Goal: Information Seeking & Learning: Learn about a topic

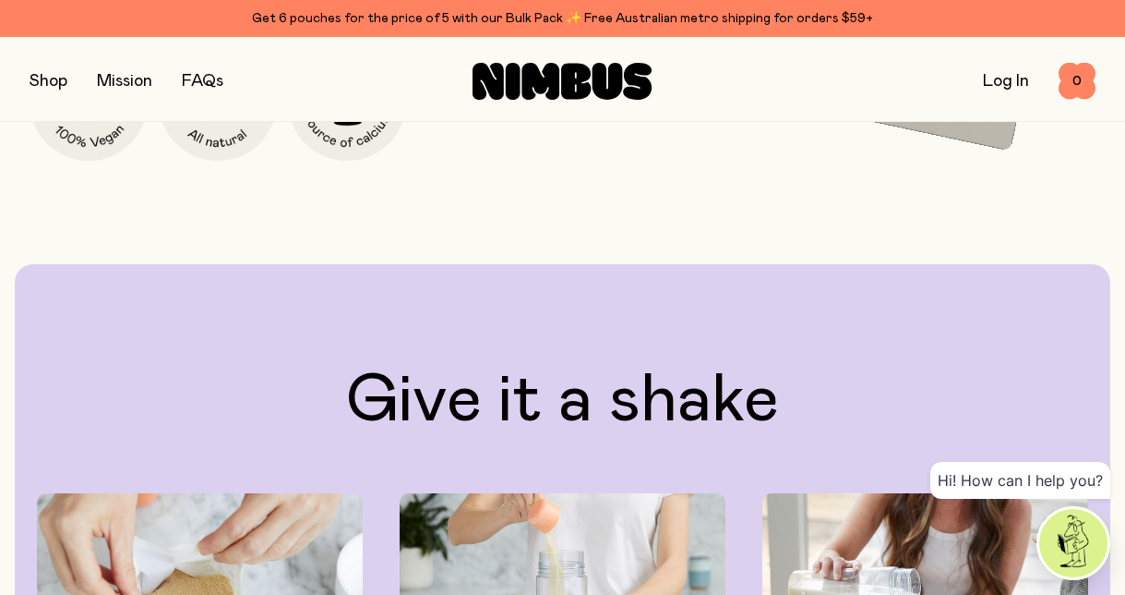
scroll to position [2820, 0]
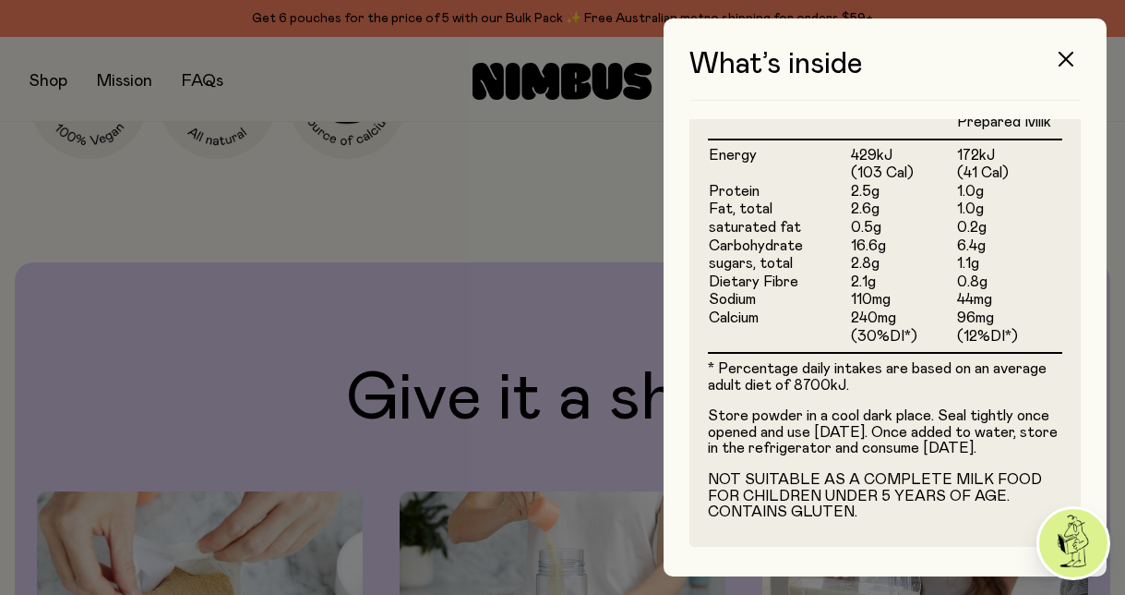
scroll to position [740, 0]
click at [1059, 66] on icon "button" at bounding box center [1066, 59] width 15 height 15
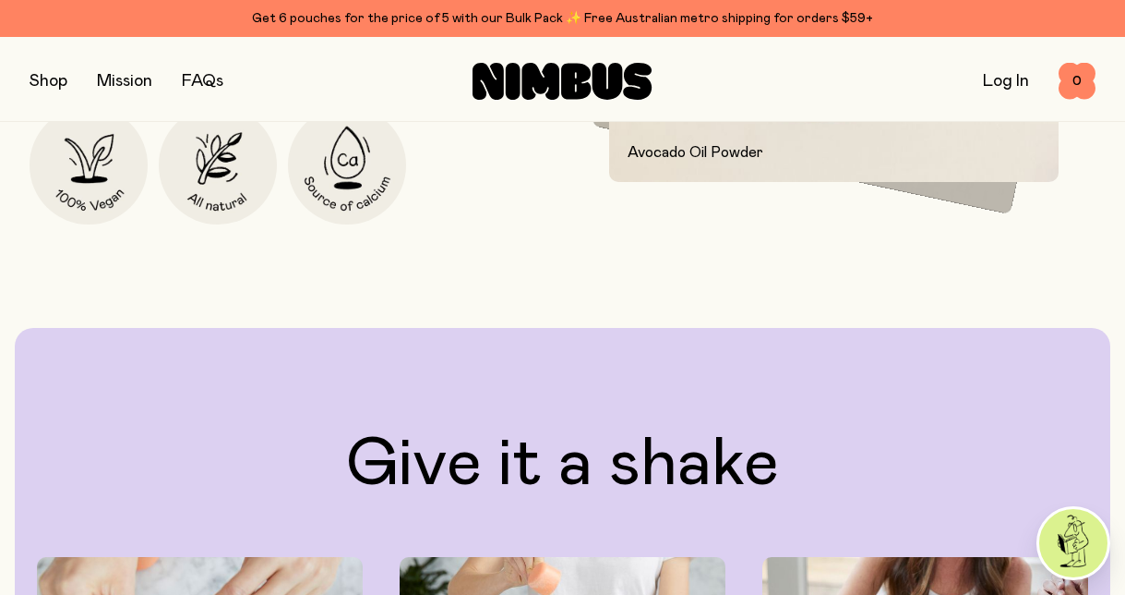
scroll to position [2748, 0]
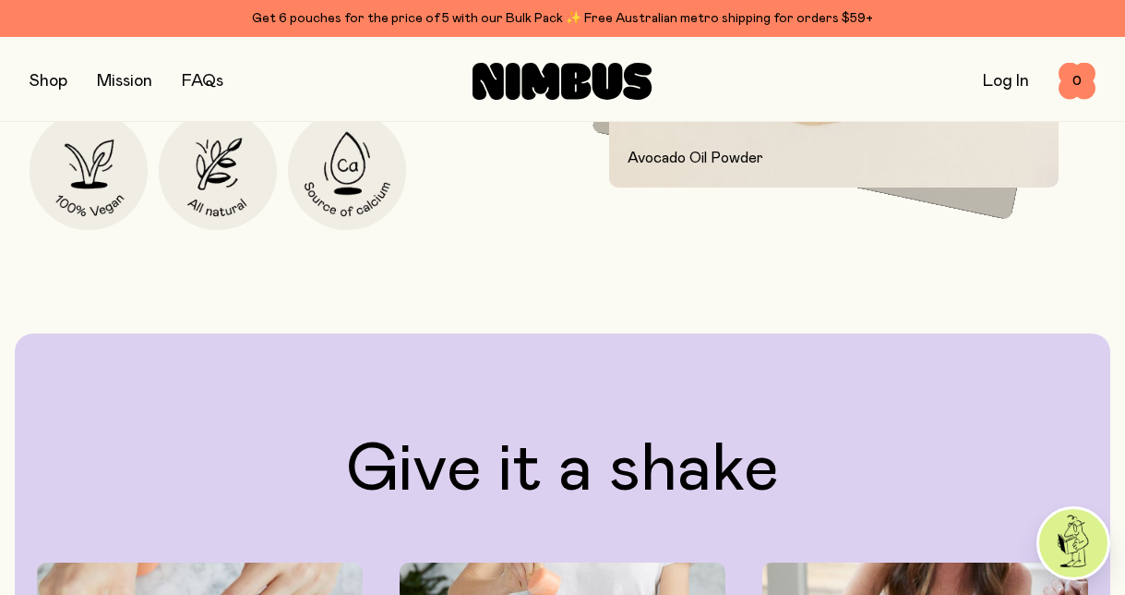
click at [223, 84] on link "FAQs" at bounding box center [203, 81] width 42 height 17
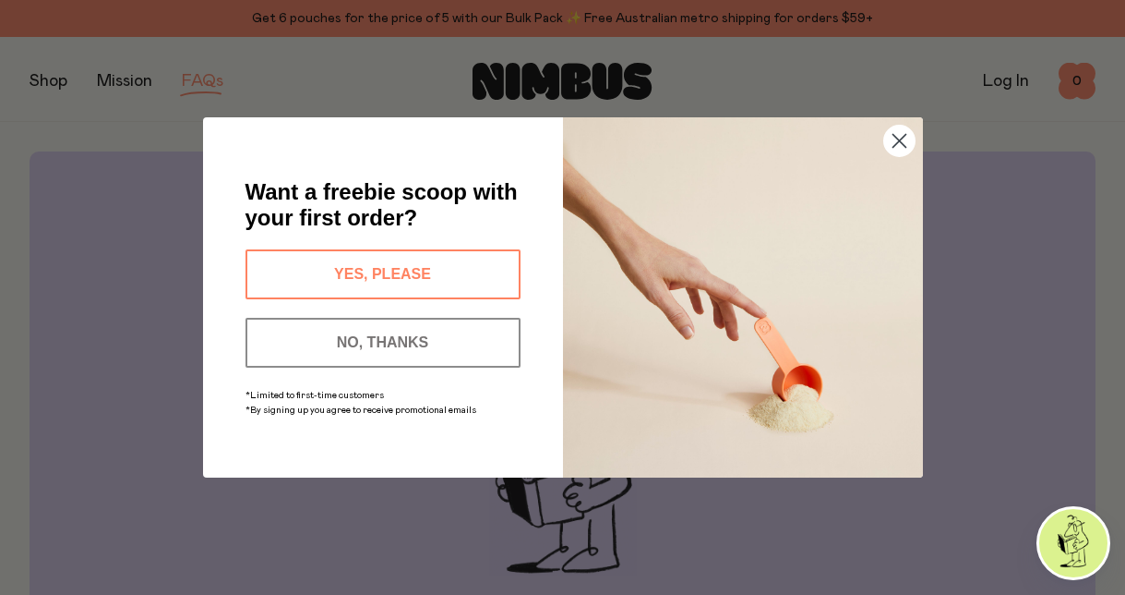
click at [388, 269] on button "YES, PLEASE" at bounding box center [383, 274] width 275 height 50
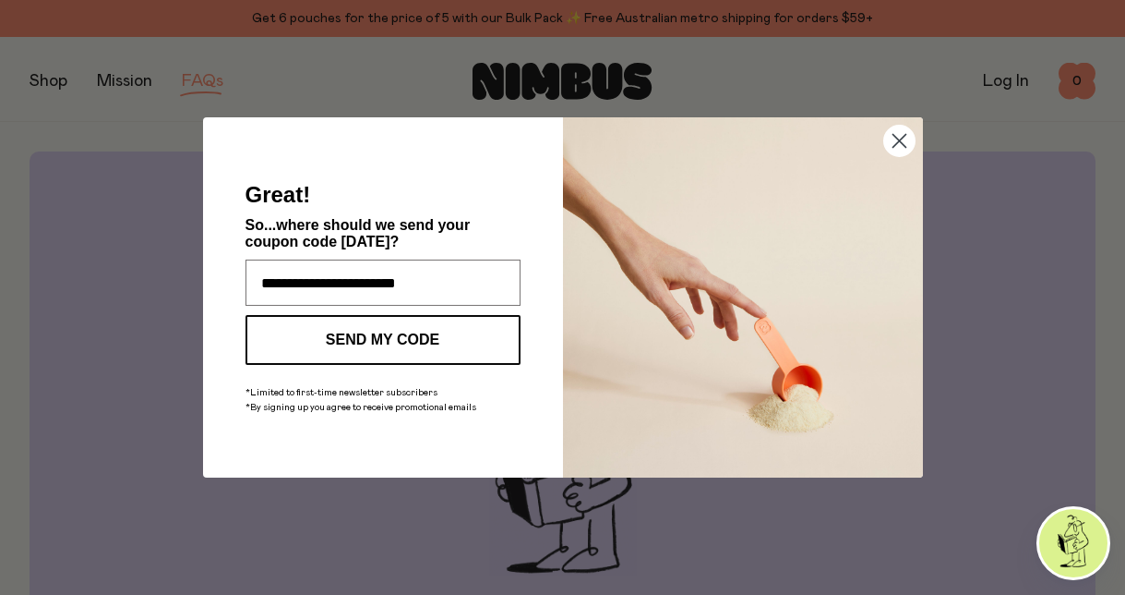
type input "**********"
click at [390, 331] on button "SEND MY CODE" at bounding box center [383, 340] width 275 height 50
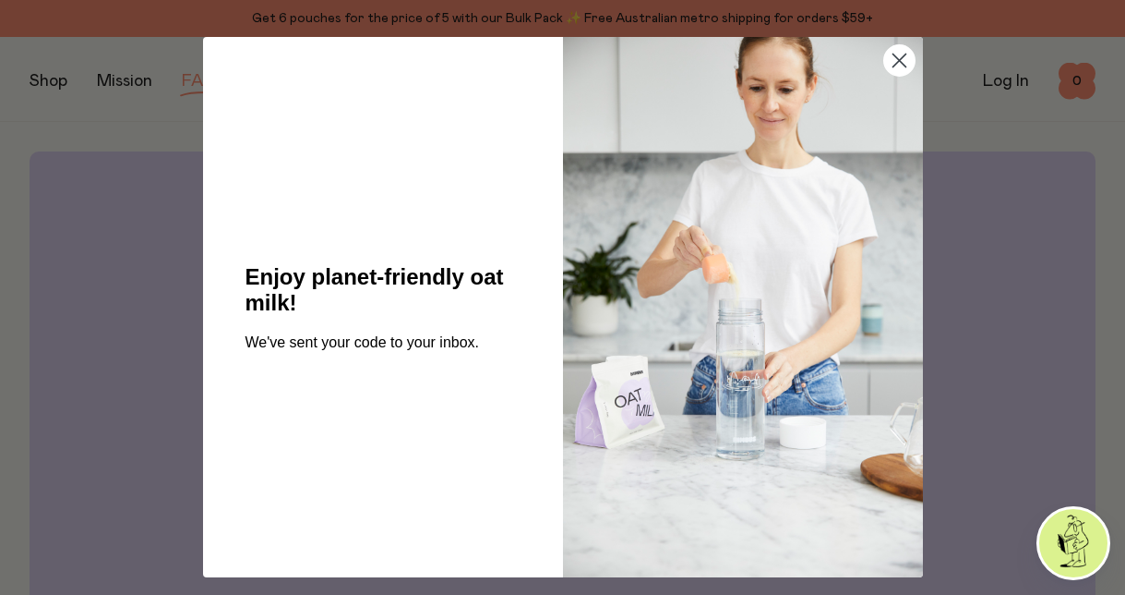
click at [903, 61] on circle "Close dialog" at bounding box center [899, 60] width 30 height 30
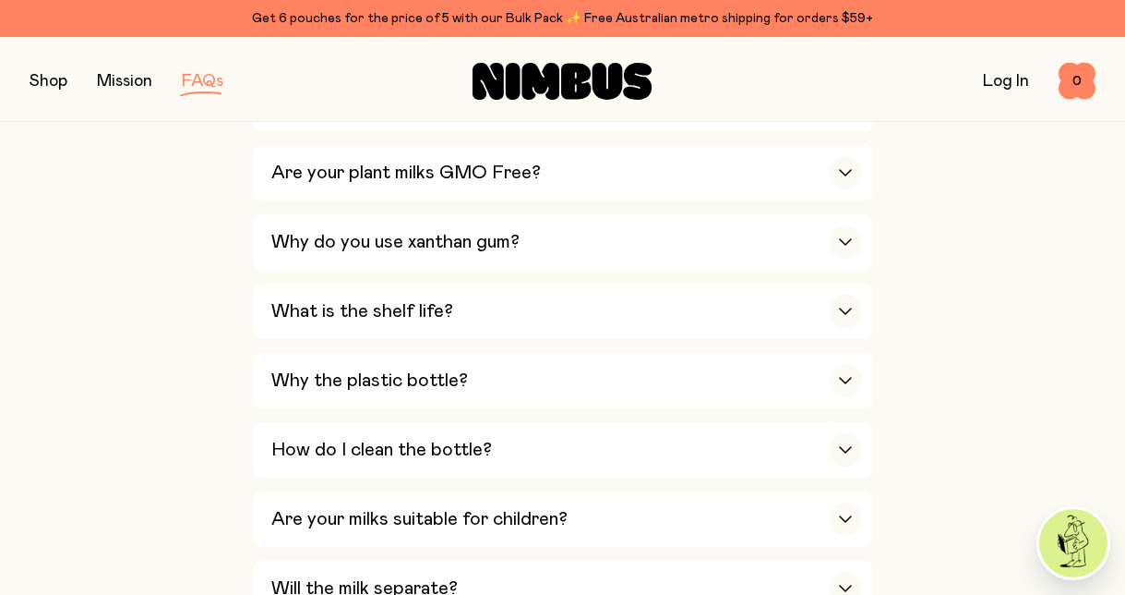
scroll to position [1392, 0]
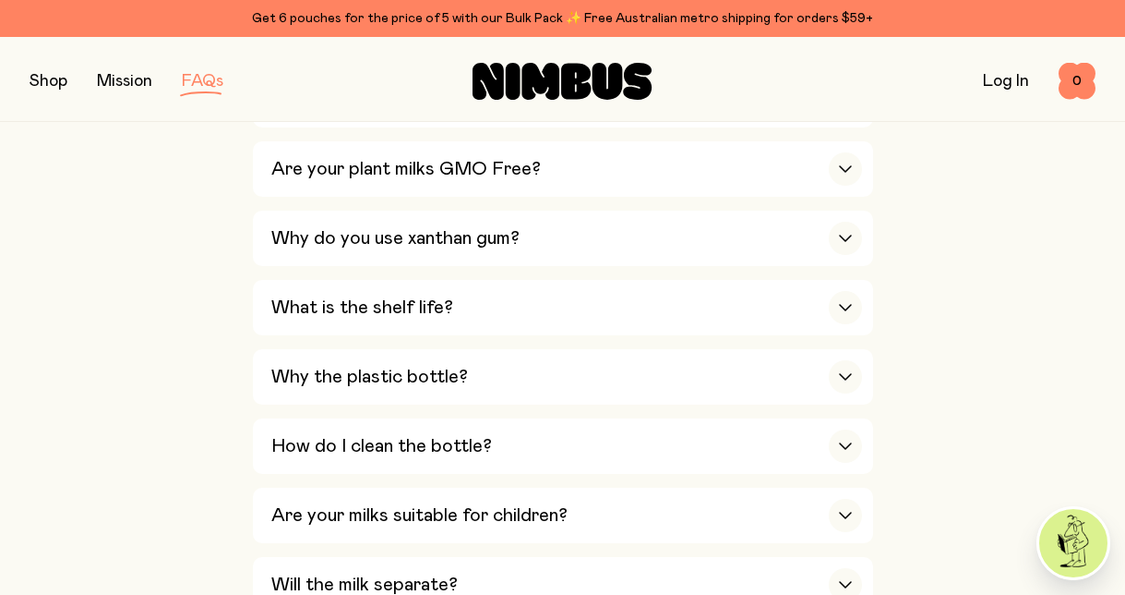
click at [853, 103] on icon "button" at bounding box center [845, 99] width 15 height 7
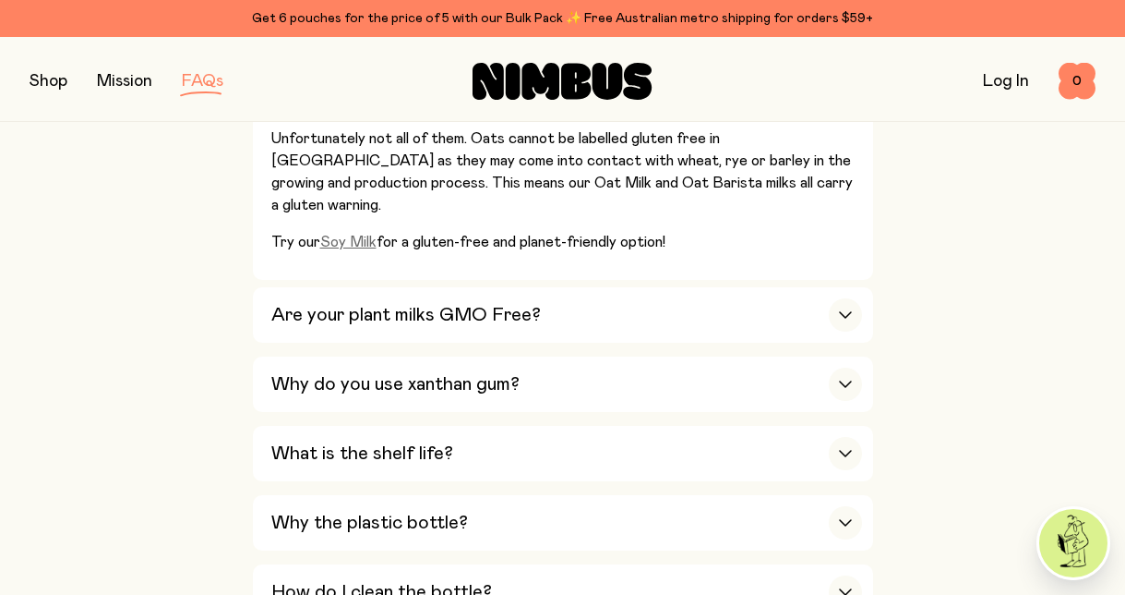
click at [320, 249] on link "Soy Milk" at bounding box center [348, 242] width 56 height 15
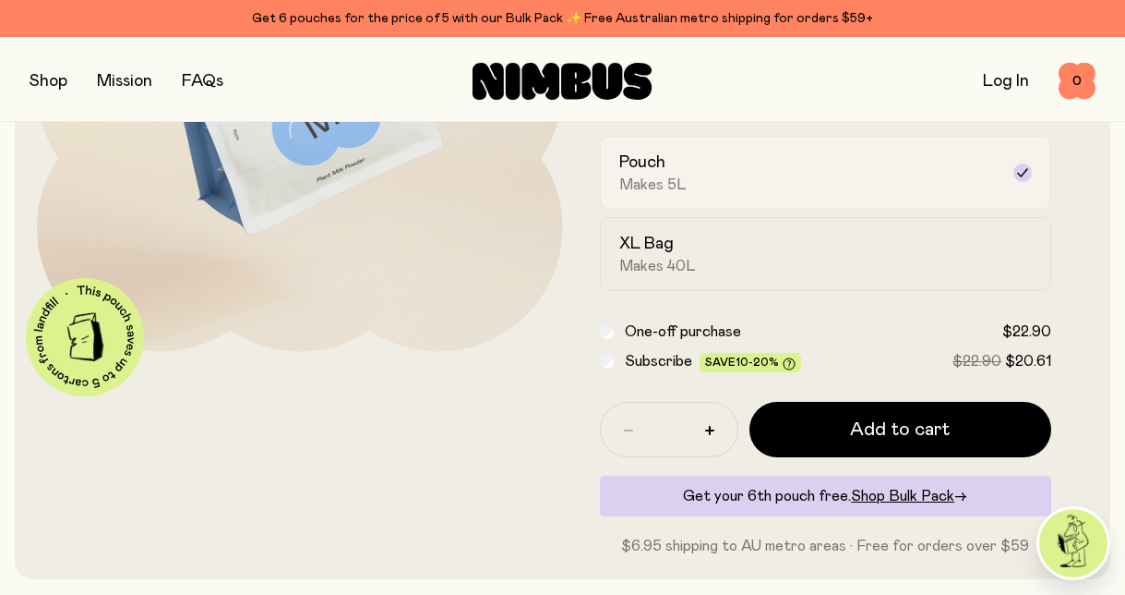
scroll to position [325, 0]
